Goal: Information Seeking & Learning: Check status

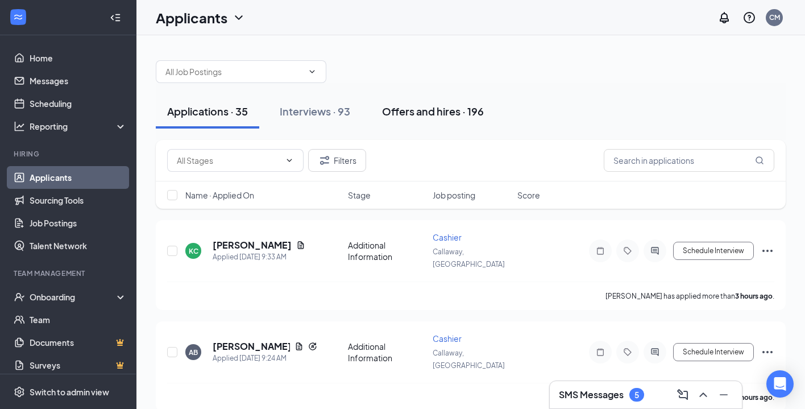
click at [420, 110] on div "Offers and hires · 196" at bounding box center [433, 111] width 102 height 14
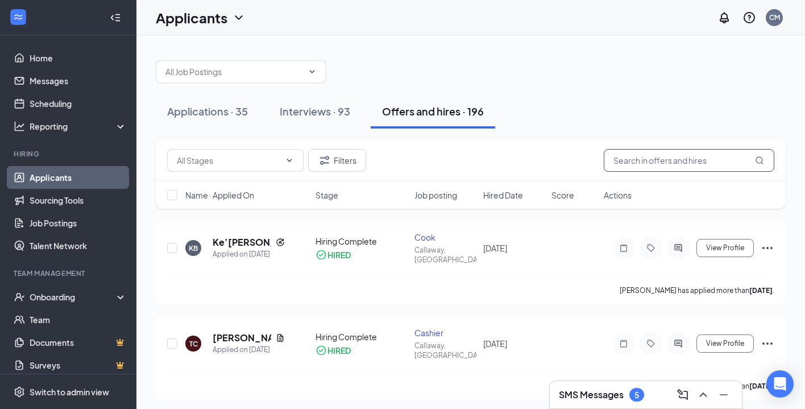
click at [642, 169] on input "text" at bounding box center [688, 160] width 170 height 23
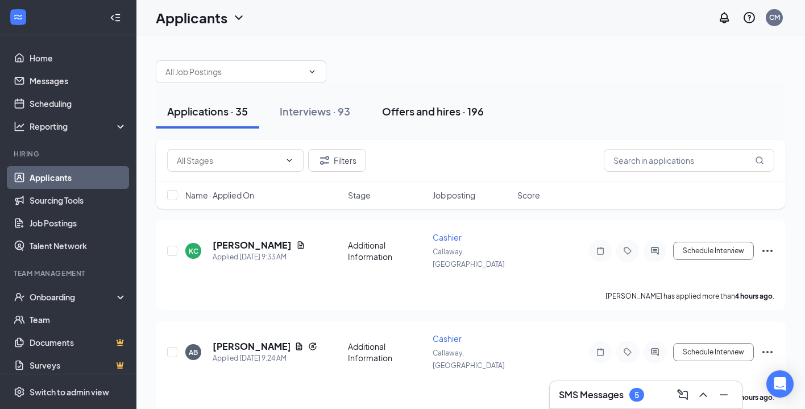
click at [443, 109] on div "Offers and hires · 196" at bounding box center [433, 111] width 102 height 14
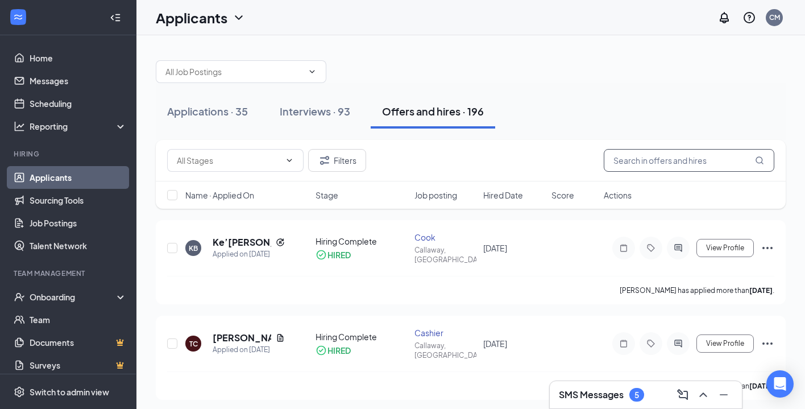
click at [614, 157] on input "text" at bounding box center [688, 160] width 170 height 23
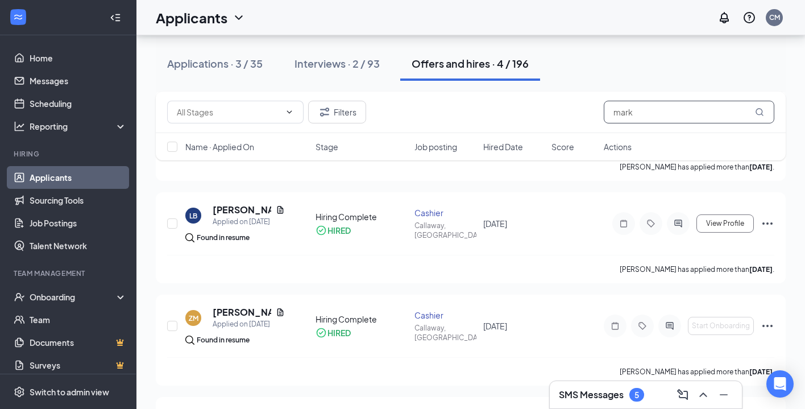
scroll to position [208, 0]
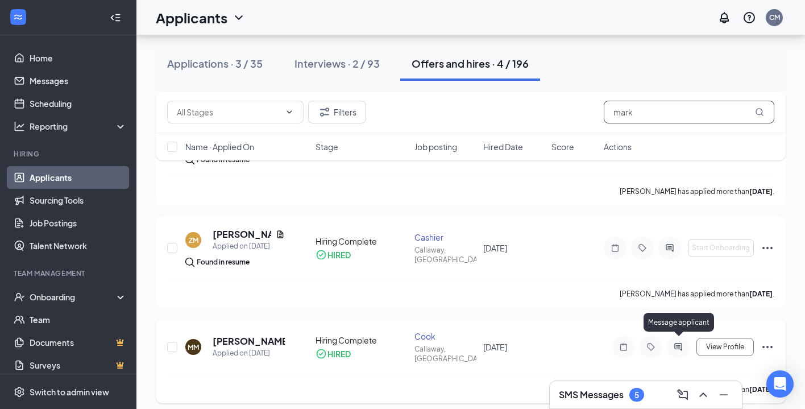
type input "mark"
click at [677, 343] on icon "ActiveChat" at bounding box center [678, 346] width 14 height 9
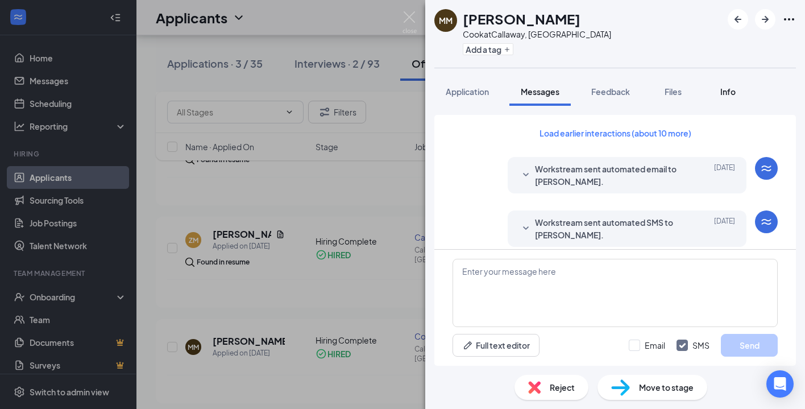
scroll to position [59, 0]
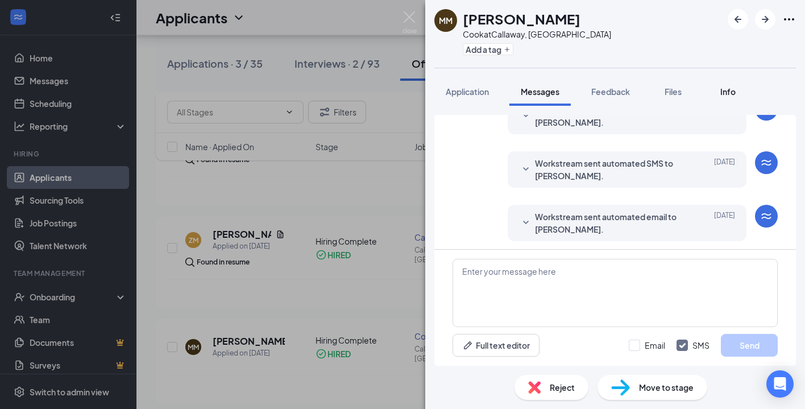
click at [708, 90] on button "Info" at bounding box center [727, 91] width 45 height 28
